Goal: Obtain resource: Download file/media

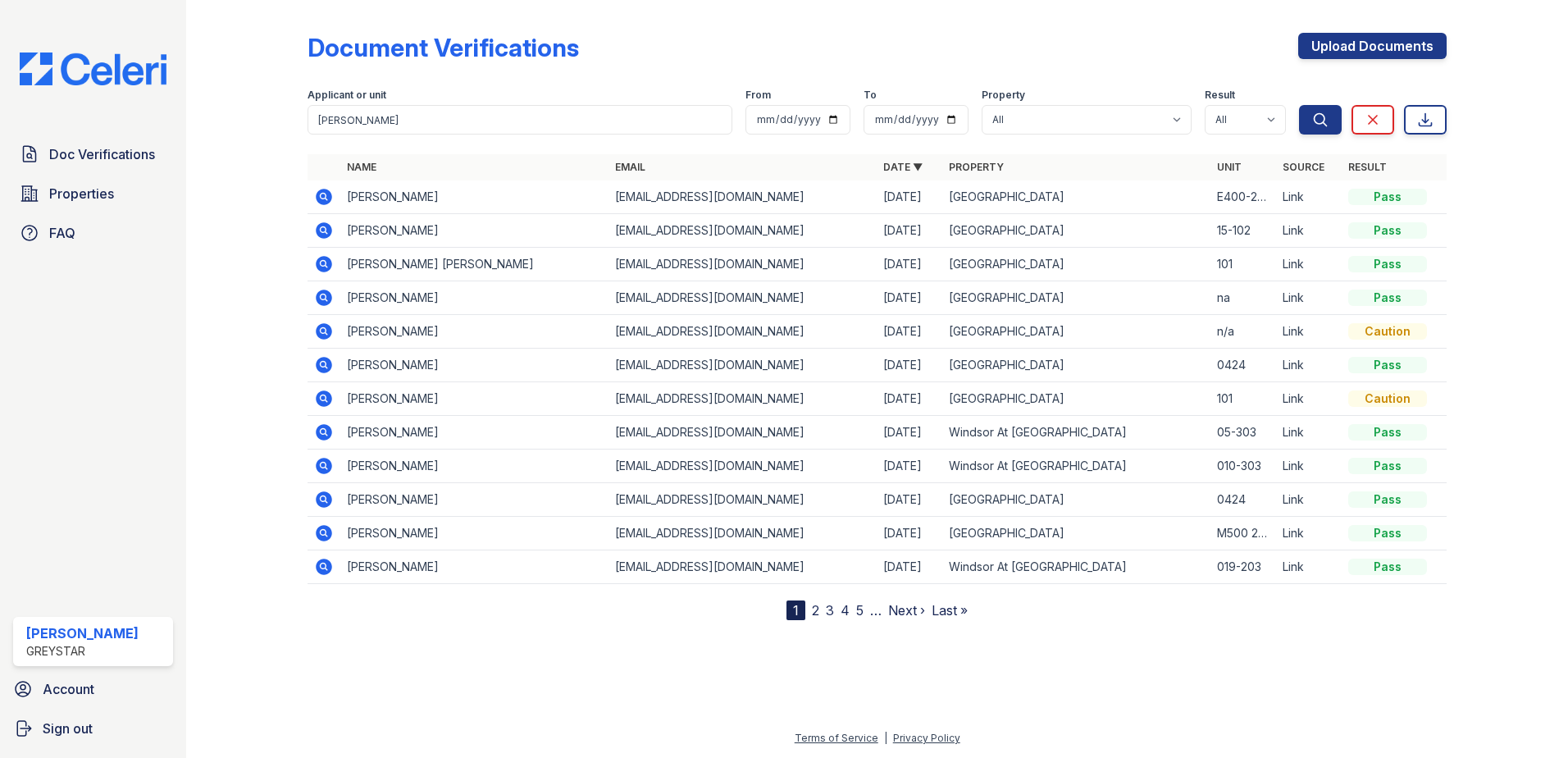
click at [325, 194] on icon at bounding box center [324, 197] width 19 height 19
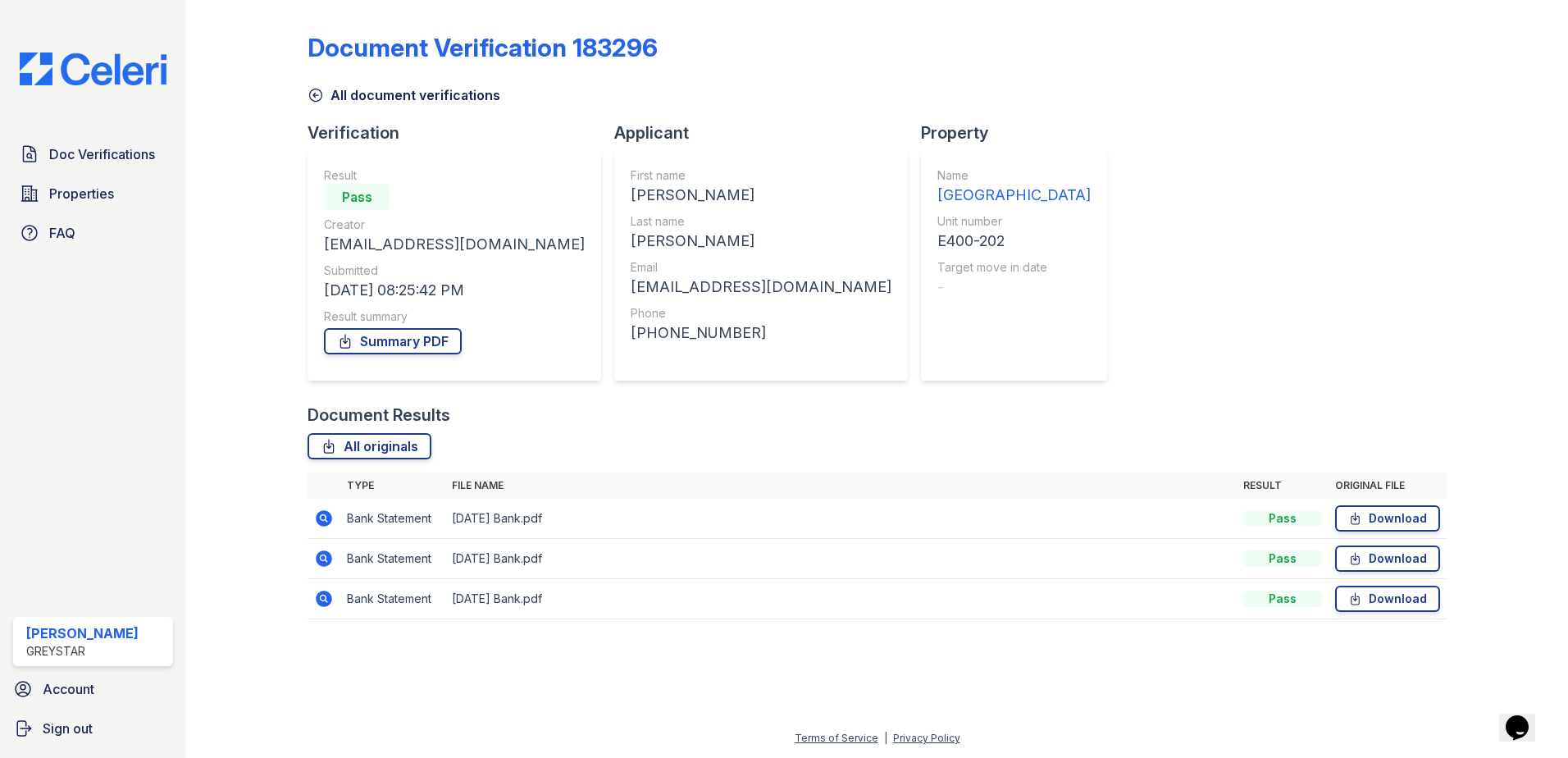
click at [326, 603] on icon at bounding box center [324, 599] width 17 height 17
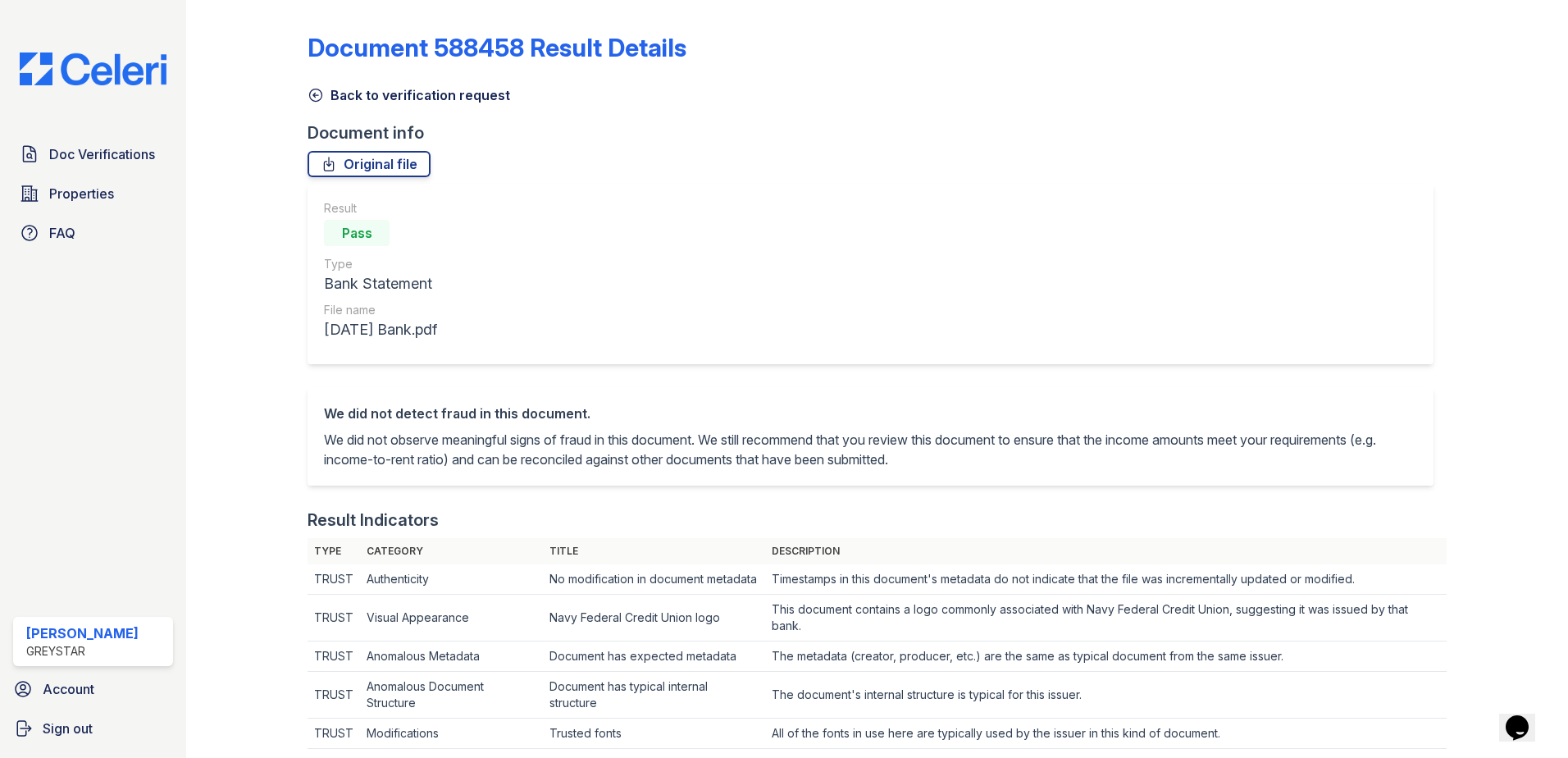
drag, startPoint x: 317, startPoint y: 94, endPoint x: 206, endPoint y: 405, distance: 330.2
click at [317, 95] on icon at bounding box center [316, 95] width 17 height 17
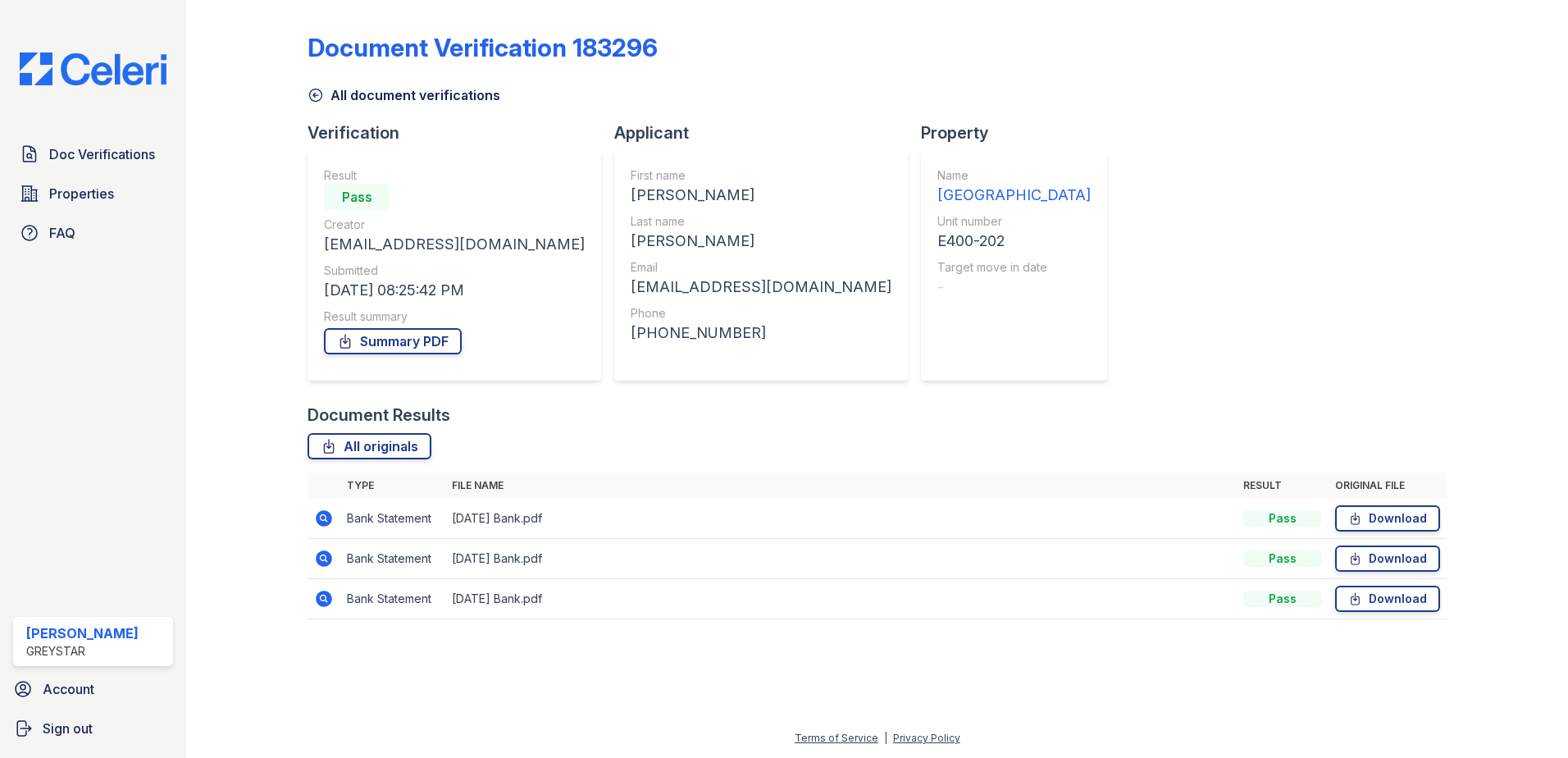
click at [325, 558] on icon at bounding box center [324, 559] width 19 height 19
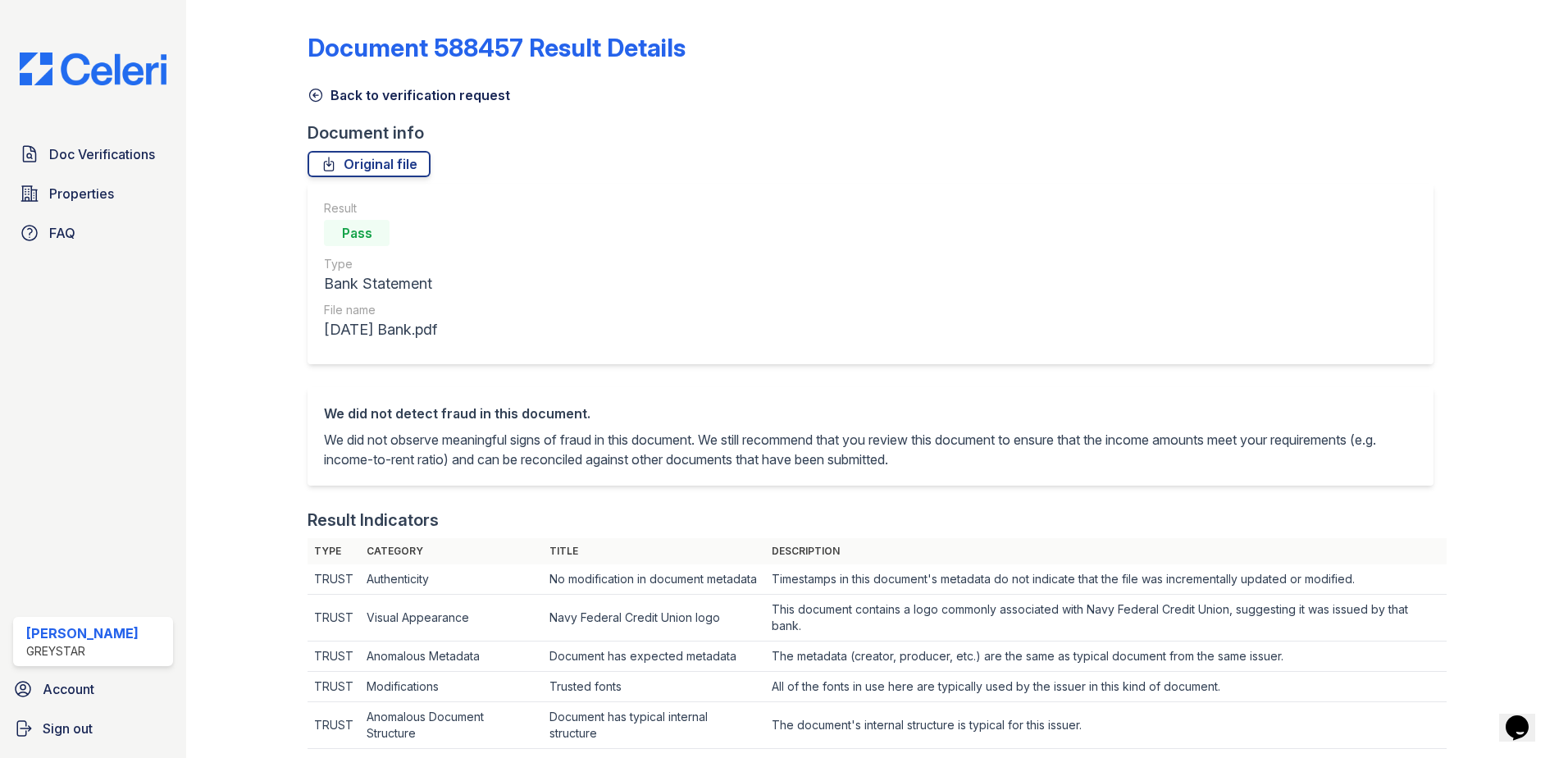
click at [310, 93] on icon at bounding box center [317, 95] width 12 height 12
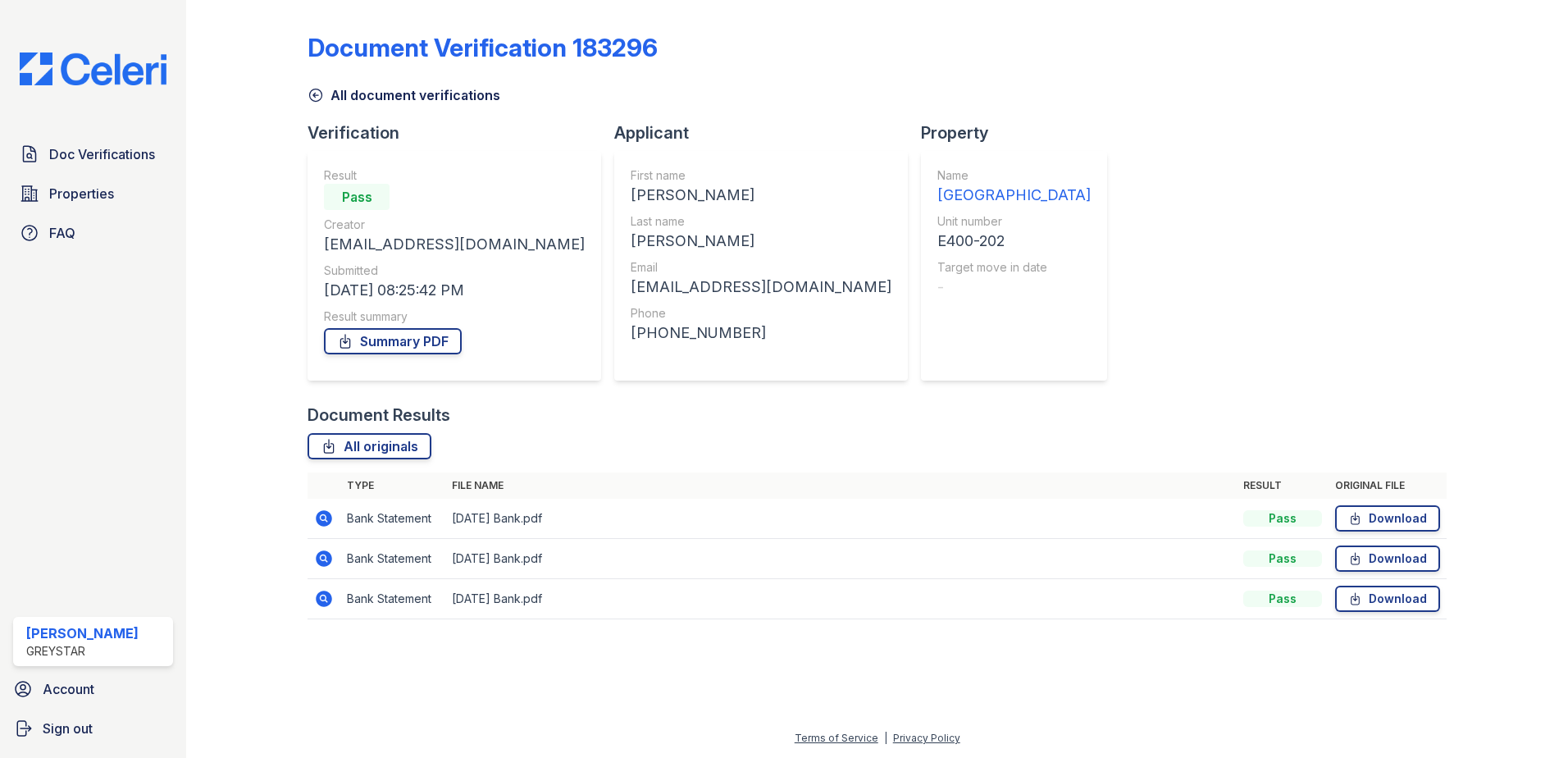
click at [319, 520] on icon at bounding box center [324, 519] width 17 height 17
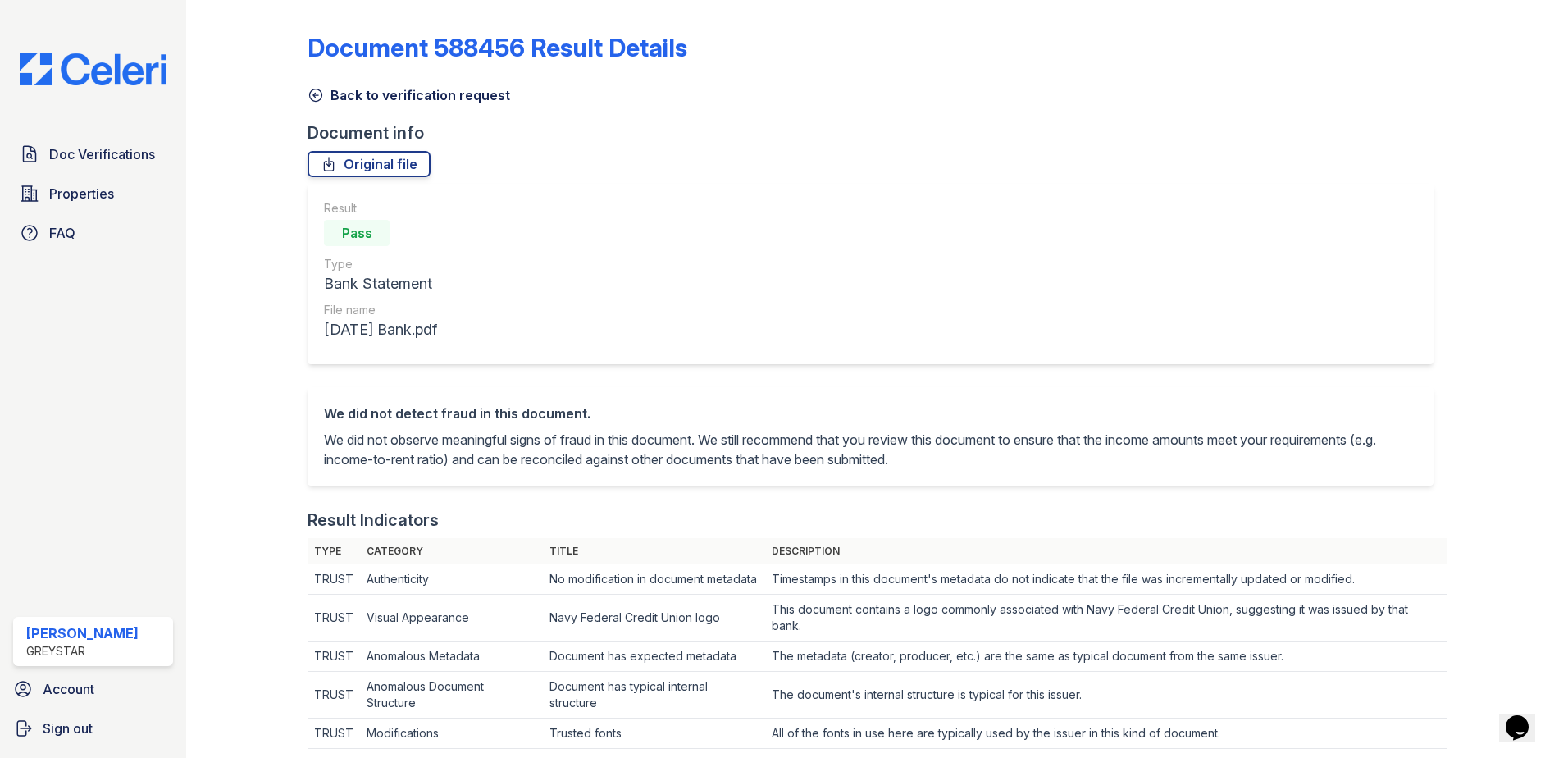
click at [311, 100] on icon at bounding box center [317, 95] width 12 height 12
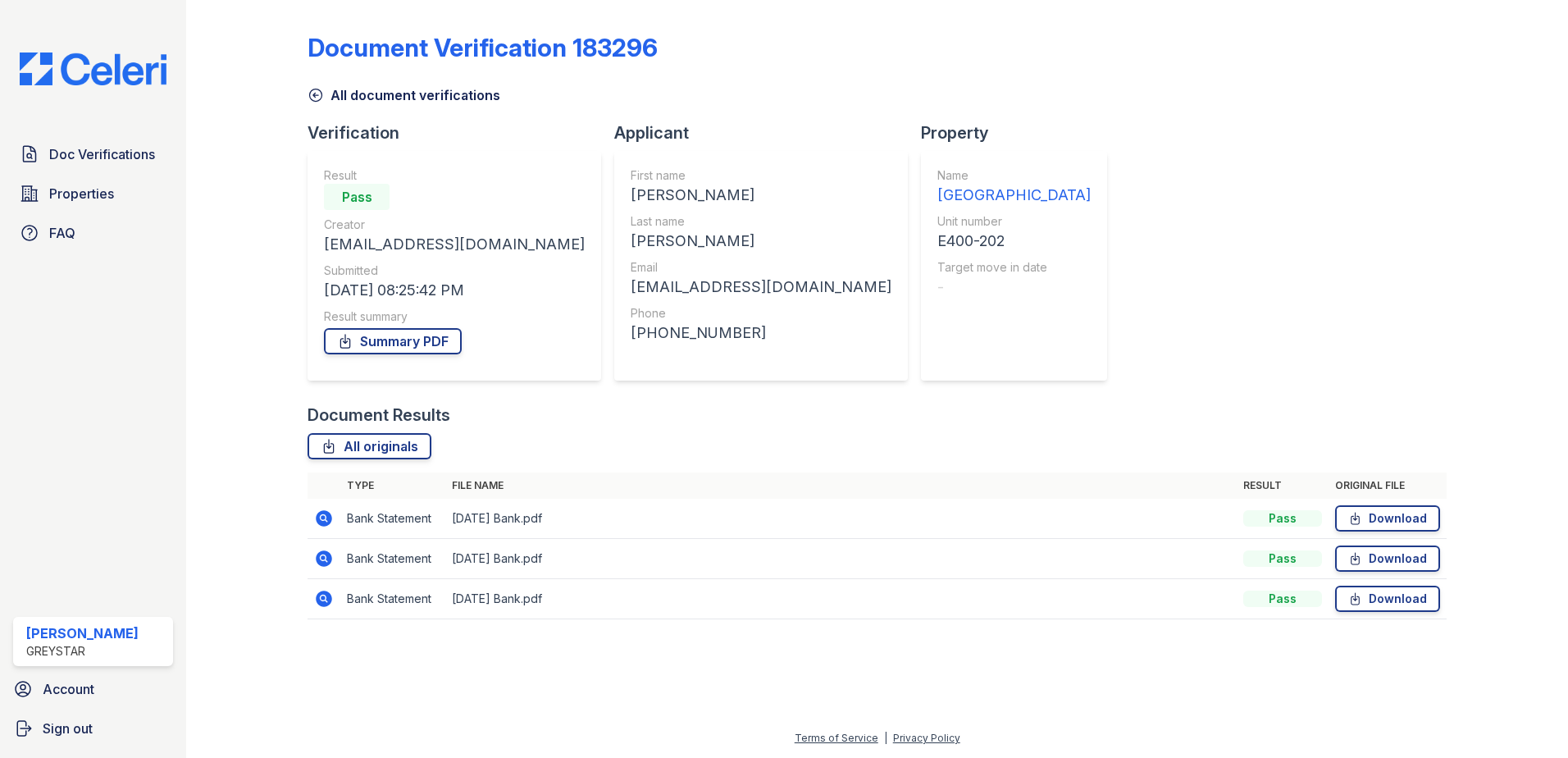
click at [317, 519] on icon at bounding box center [324, 519] width 17 height 17
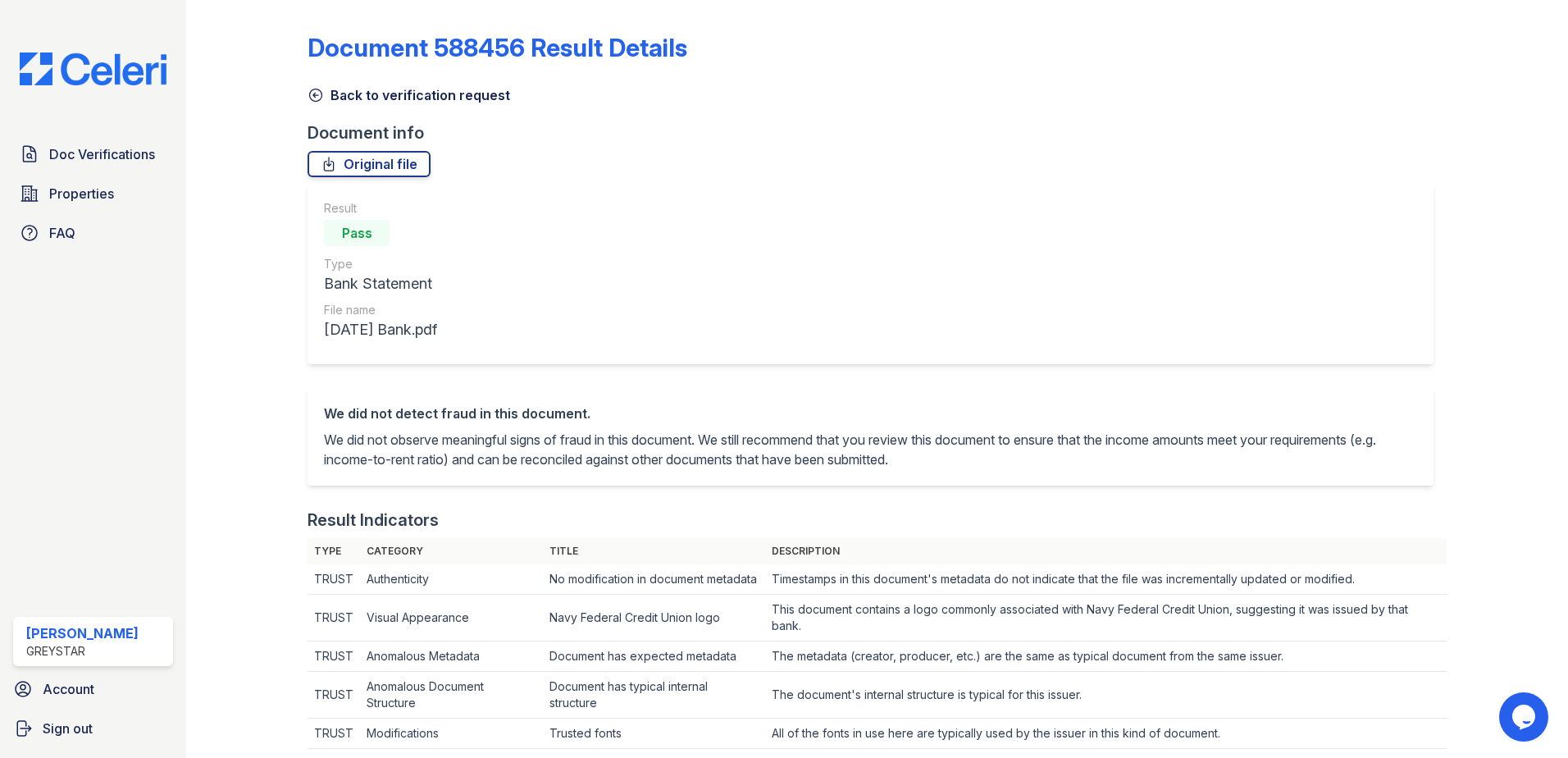
click at [318, 97] on icon at bounding box center [316, 95] width 17 height 17
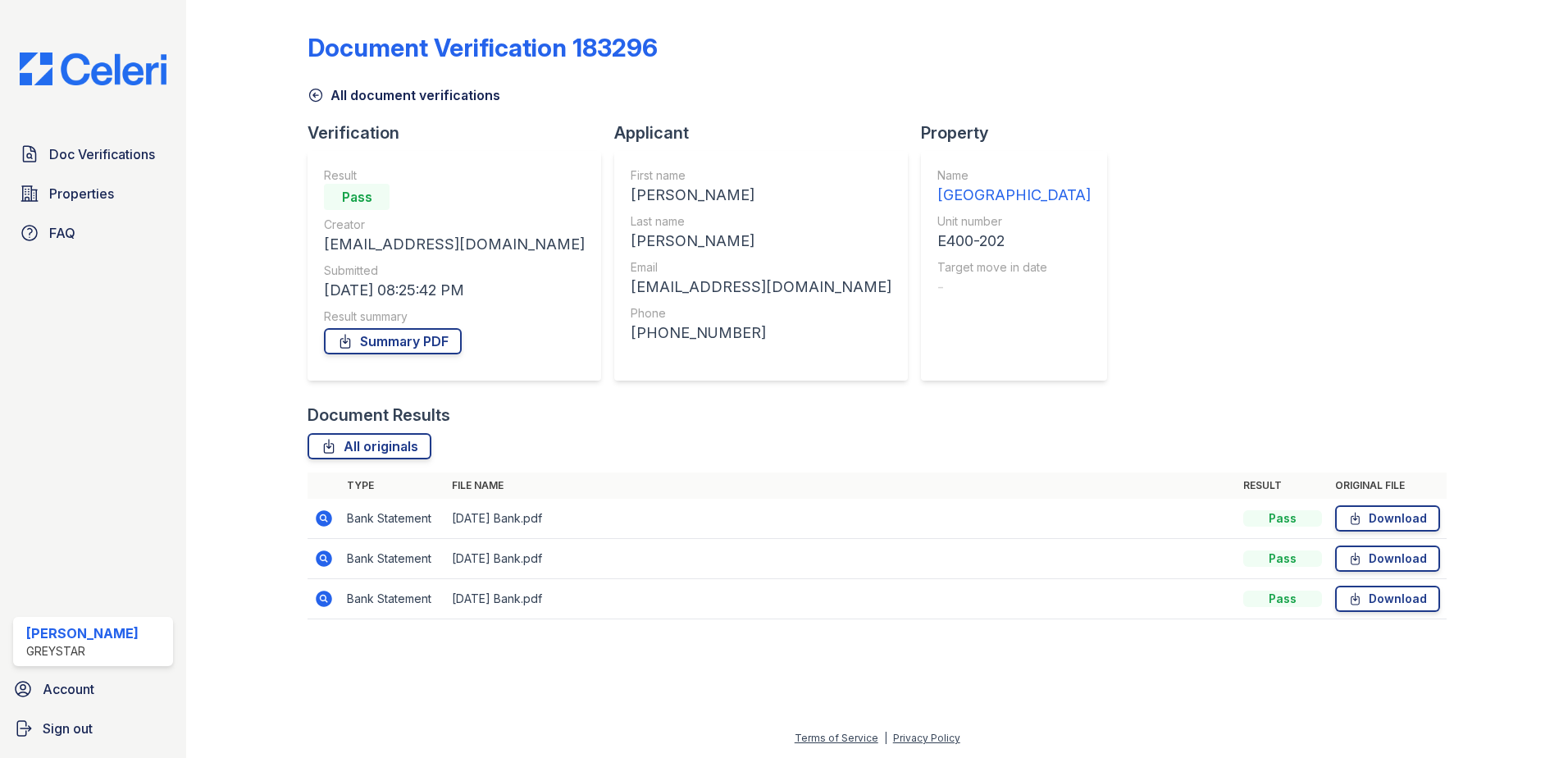
click at [331, 598] on icon at bounding box center [324, 599] width 17 height 17
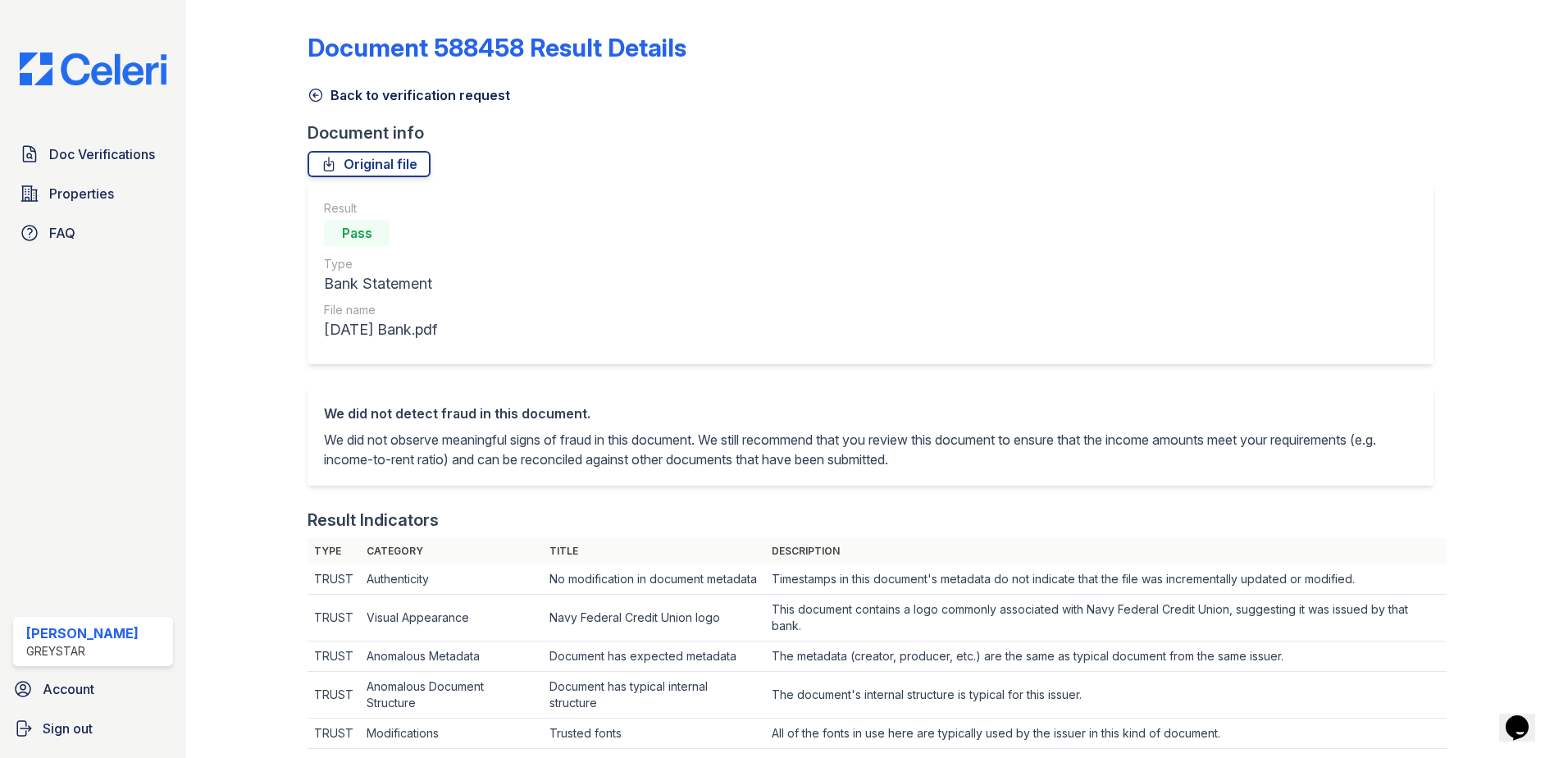
click at [321, 99] on icon at bounding box center [317, 95] width 12 height 12
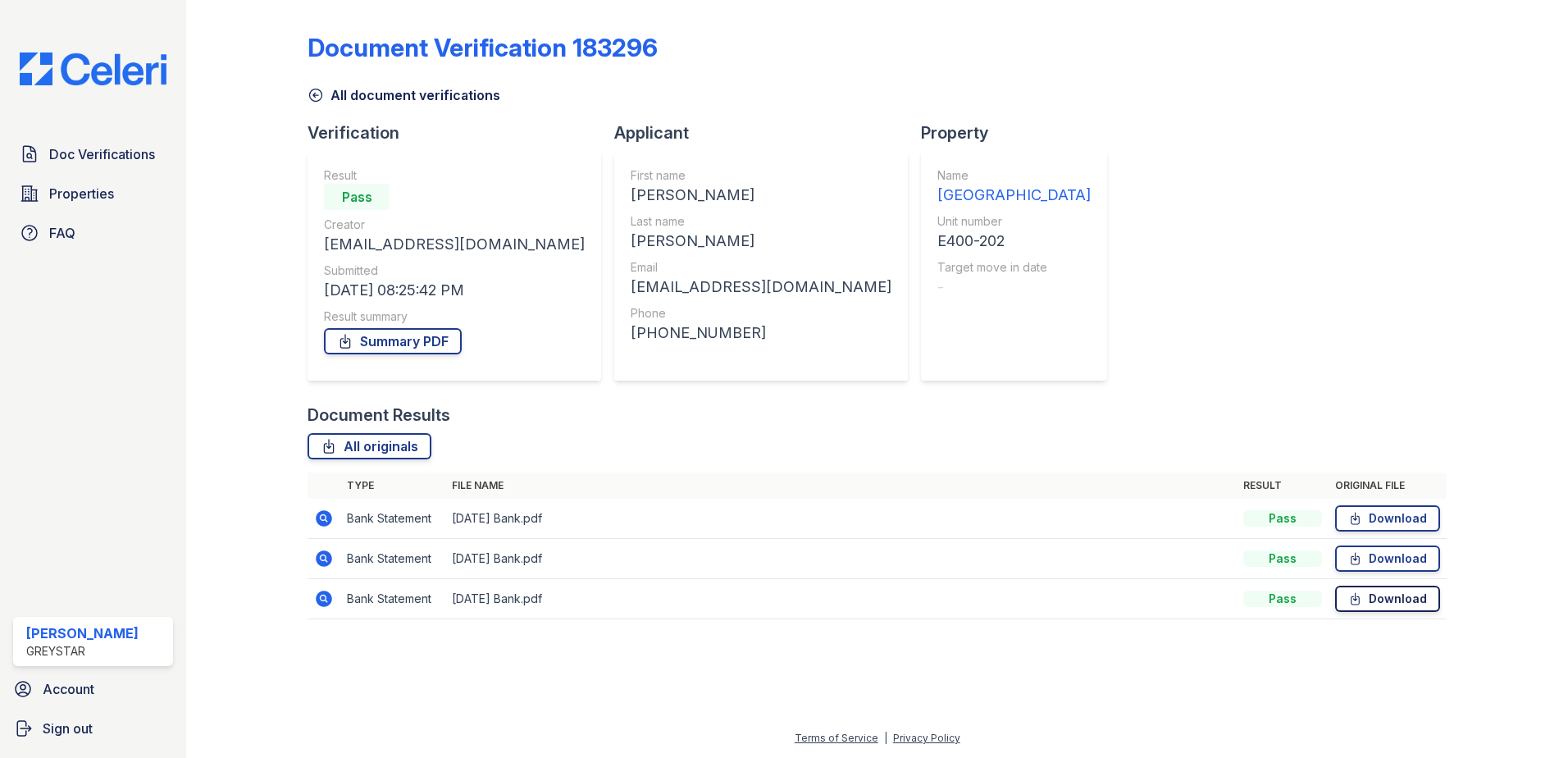
click at [1381, 597] on link "Download" at bounding box center [1387, 599] width 105 height 26
click at [1078, 257] on div "Document Verification 183296 All document verifications Verification Result Pas…" at bounding box center [877, 320] width 1139 height 629
click at [323, 560] on icon at bounding box center [324, 559] width 19 height 19
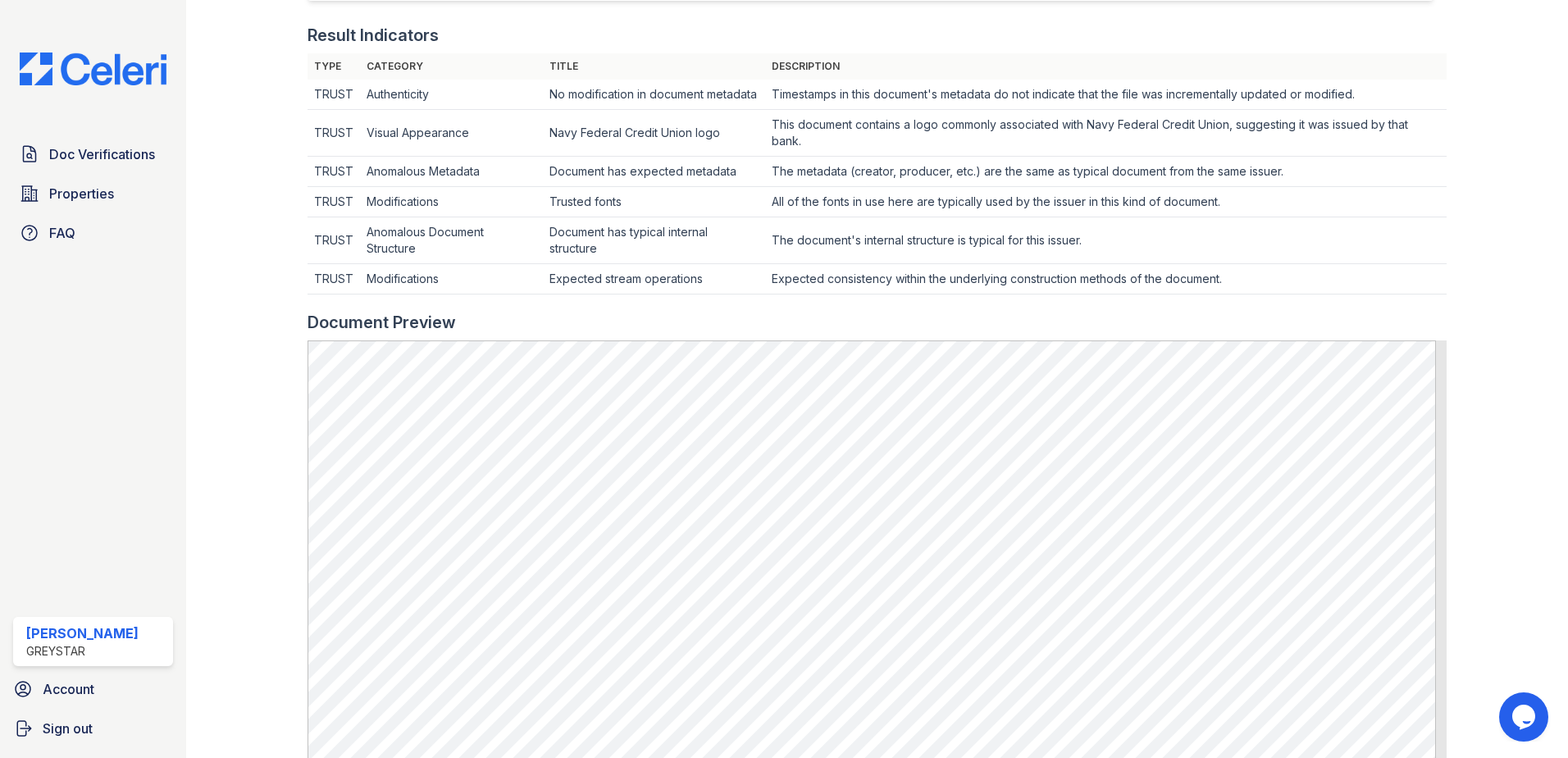
scroll to position [246, 0]
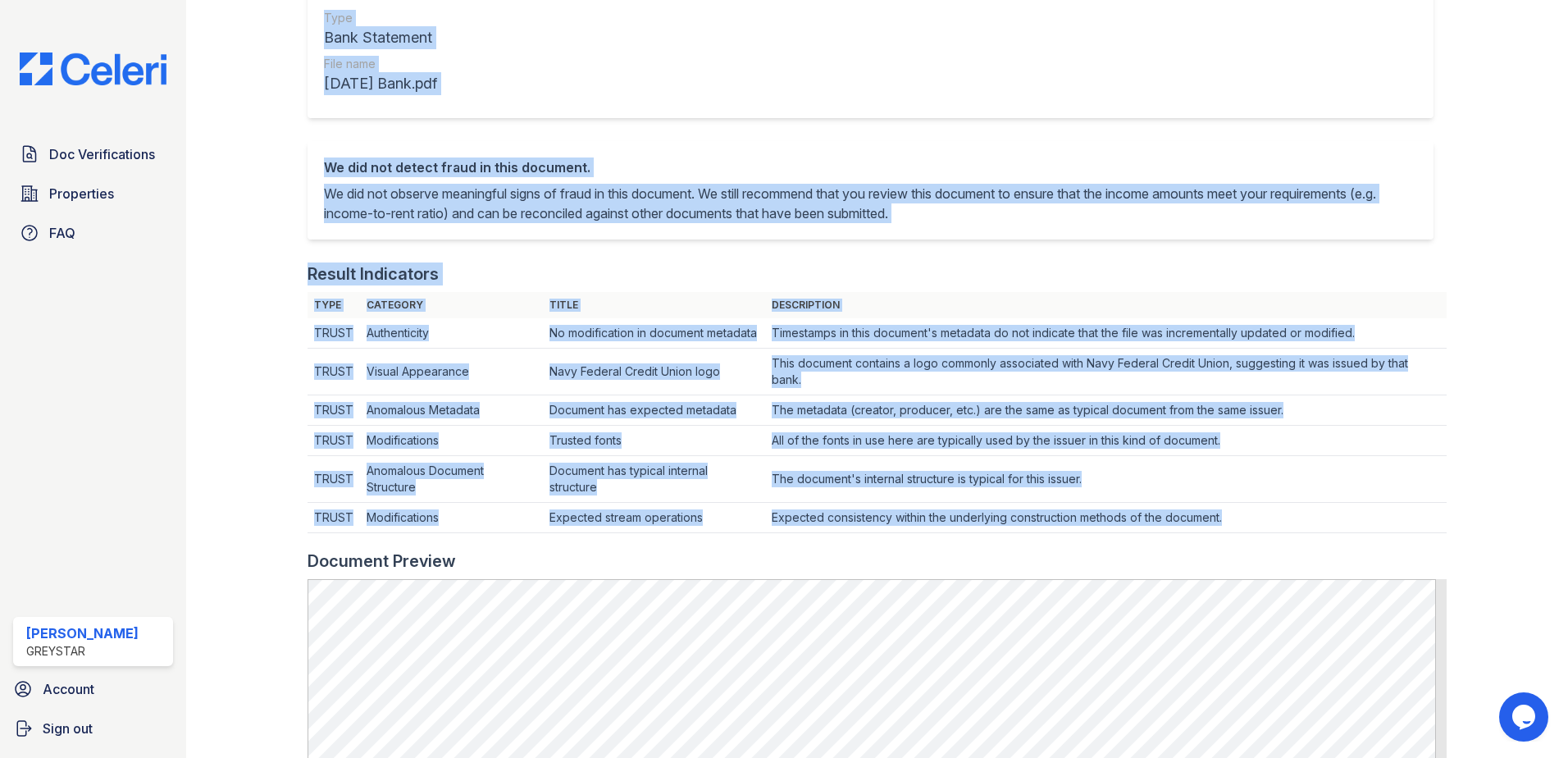
drag, startPoint x: 1251, startPoint y: 538, endPoint x: 300, endPoint y: 304, distance: 979.4
click at [300, 304] on div "Document 588457 Result Details Back to verification request Document info Origi…" at bounding box center [877, 559] width 1330 height 1610
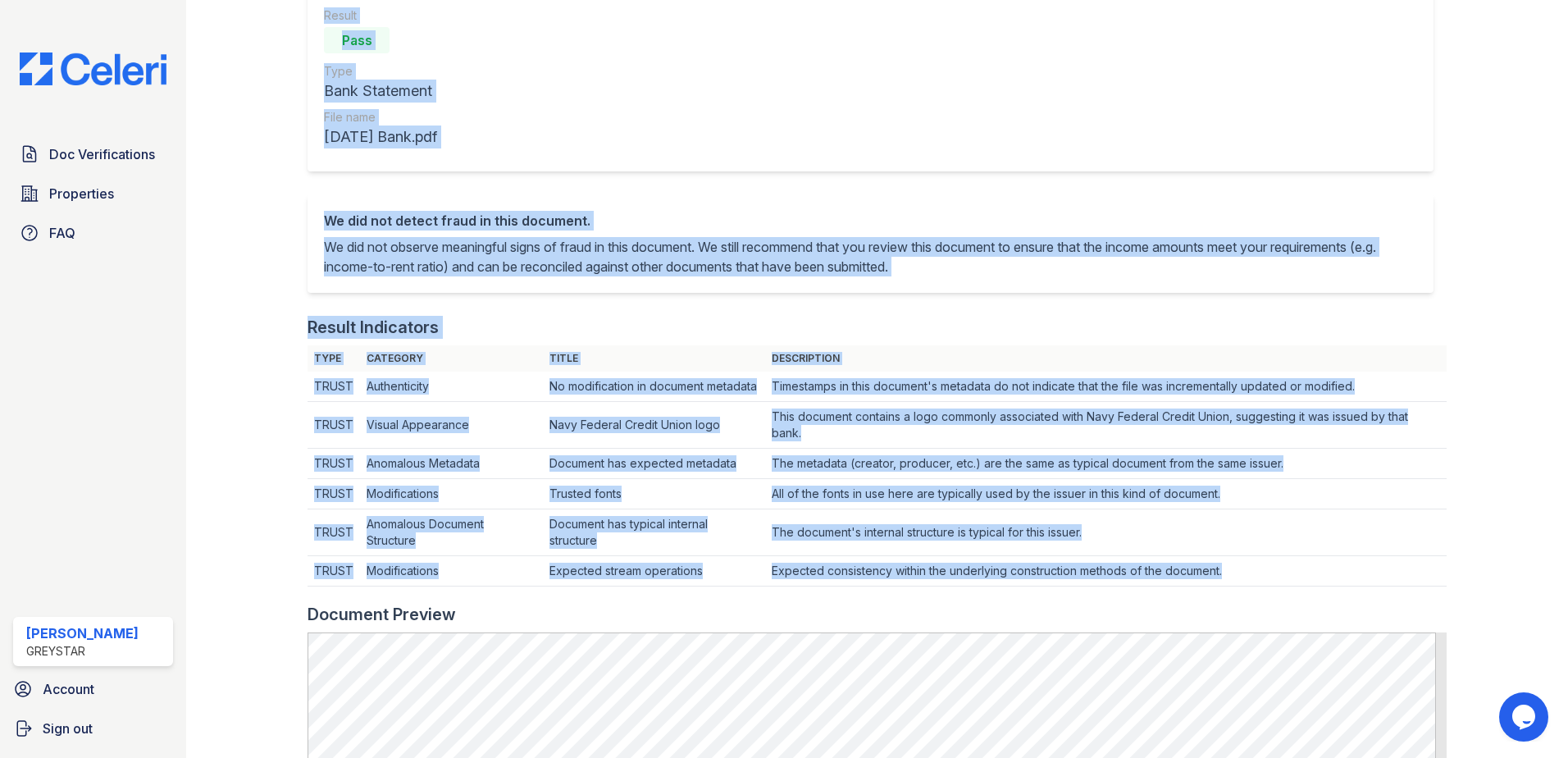
scroll to position [164, 0]
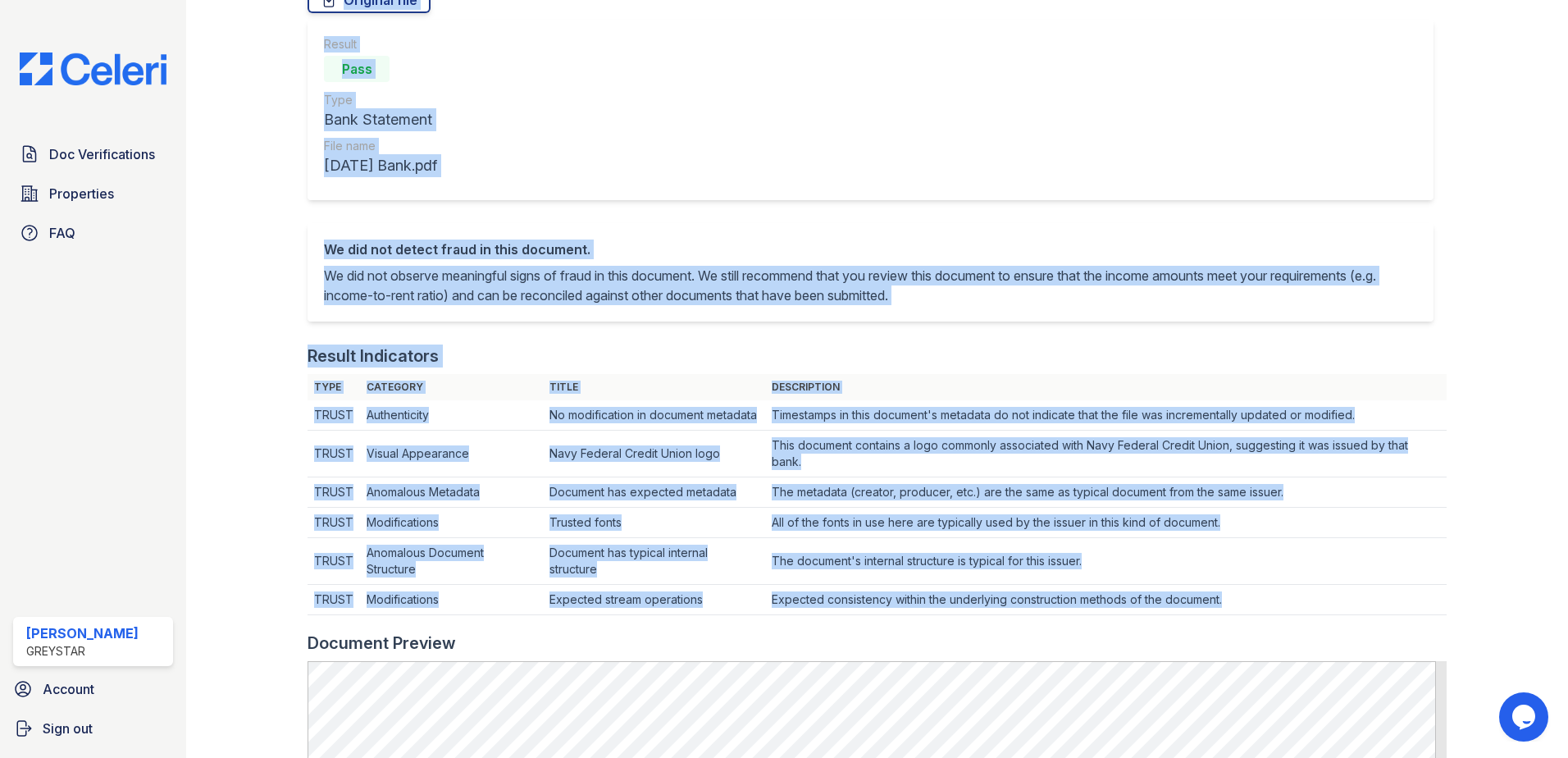
click at [304, 417] on div at bounding box center [260, 631] width 95 height 1578
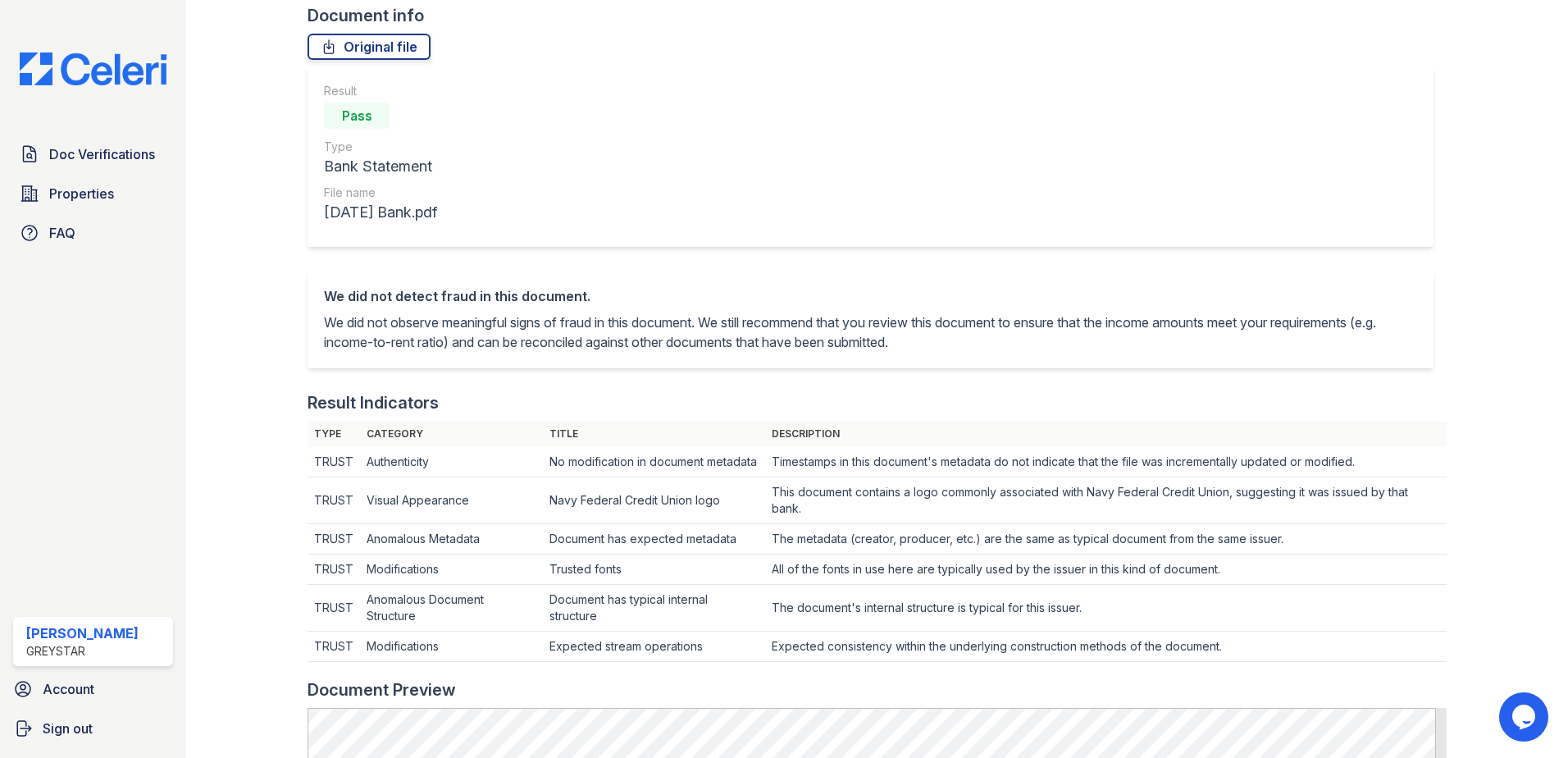
scroll to position [0, 0]
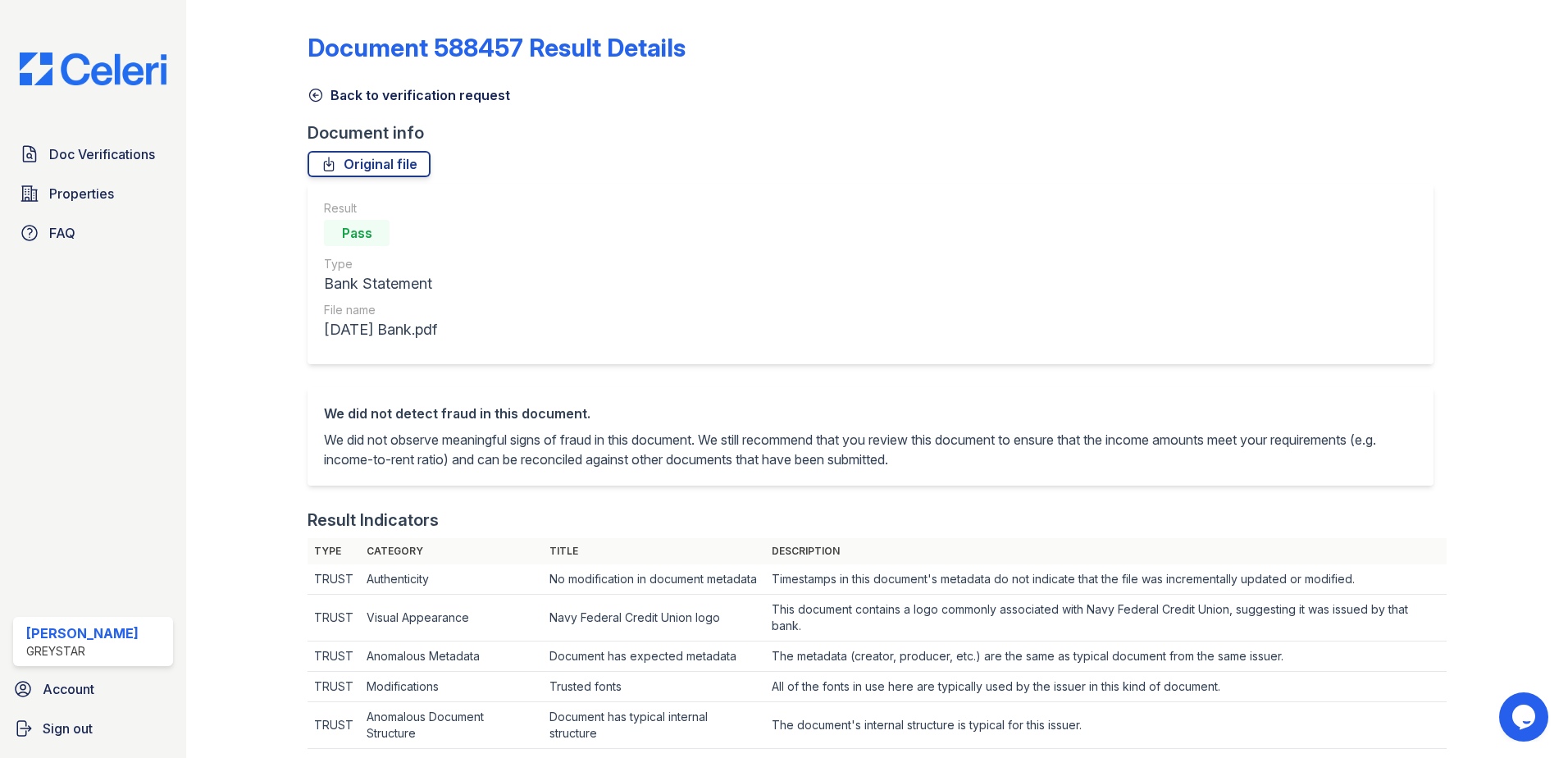
click at [323, 96] on icon at bounding box center [316, 95] width 17 height 17
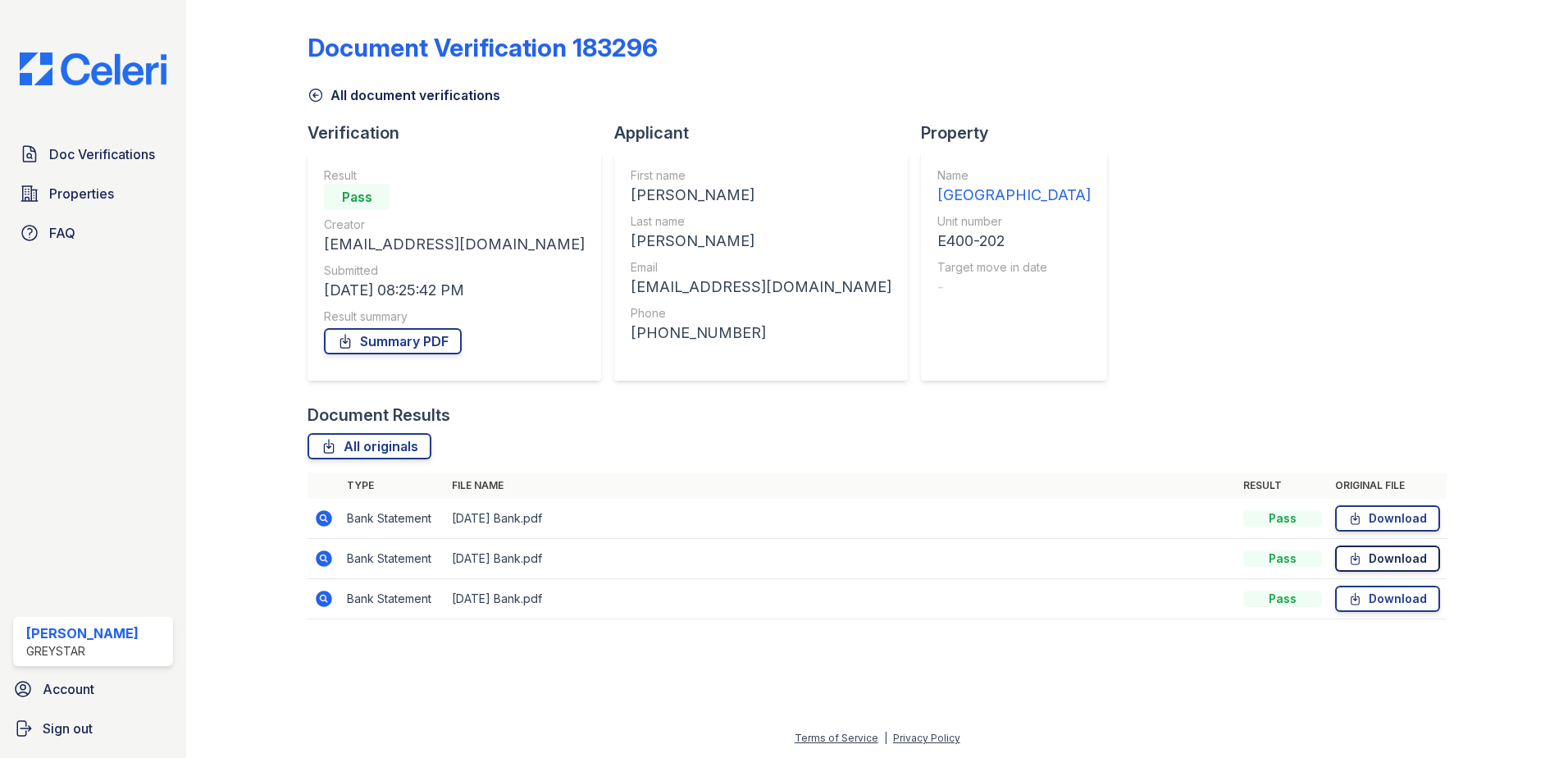
click at [1361, 559] on icon at bounding box center [1355, 559] width 14 height 17
click at [1398, 522] on link "Download" at bounding box center [1387, 519] width 105 height 26
click at [395, 331] on link "Summary PDF" at bounding box center [392, 341] width 138 height 26
click at [1095, 214] on div "Document Verification 183296 All document verifications Verification Result Pas…" at bounding box center [877, 320] width 1139 height 629
